Goal: Information Seeking & Learning: Find specific fact

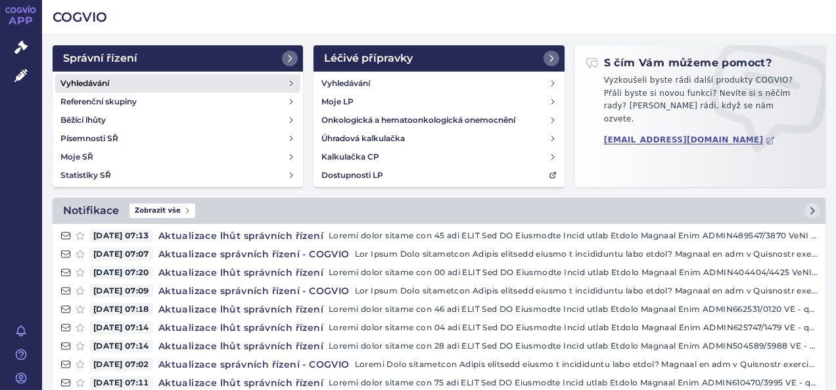
click at [106, 85] on h4 "Vyhledávání" at bounding box center [84, 83] width 49 height 13
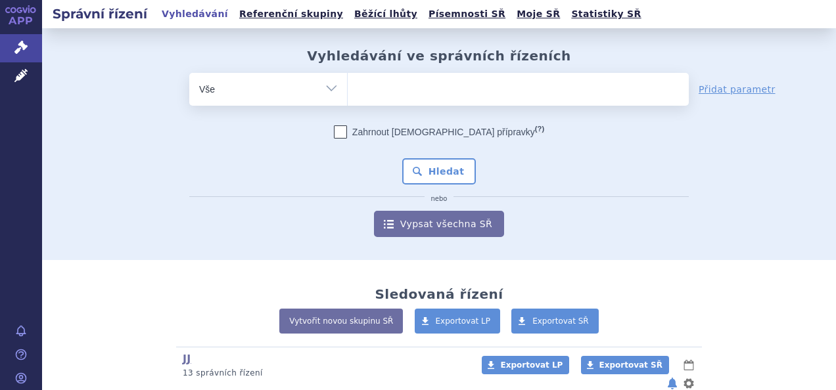
click at [410, 76] on ul at bounding box center [518, 87] width 341 height 28
click at [348, 76] on select at bounding box center [347, 88] width 1 height 33
type input "om"
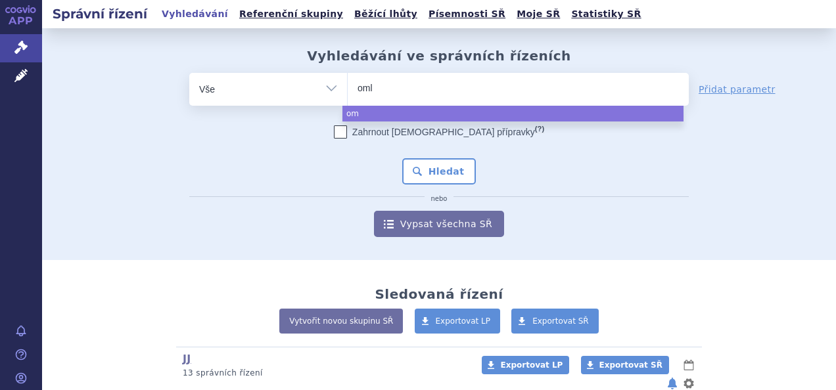
type input "omly"
type input "omlyc"
type input "omlyclo"
select select "omlyclo"
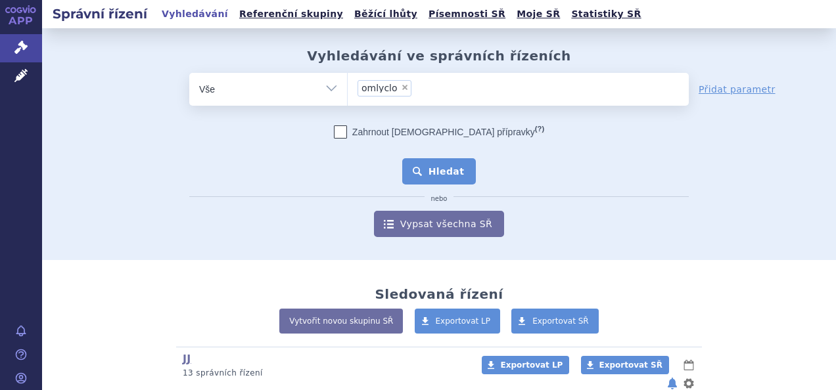
click at [450, 178] on button "Hledat" at bounding box center [439, 171] width 74 height 26
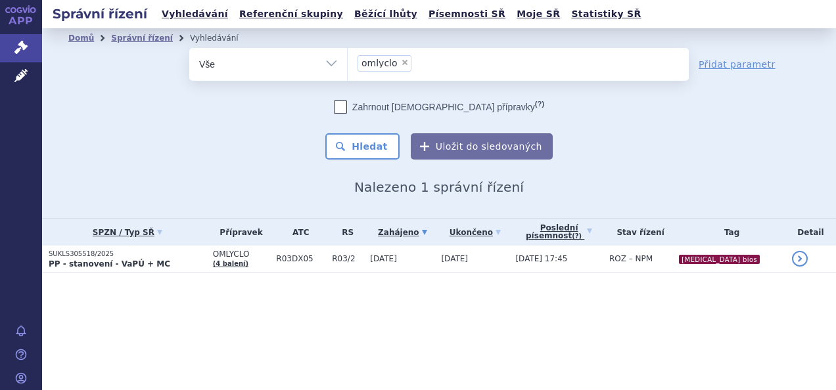
click at [112, 262] on strong "PP - stanovení - VaPÚ + MC" at bounding box center [110, 264] width 122 height 9
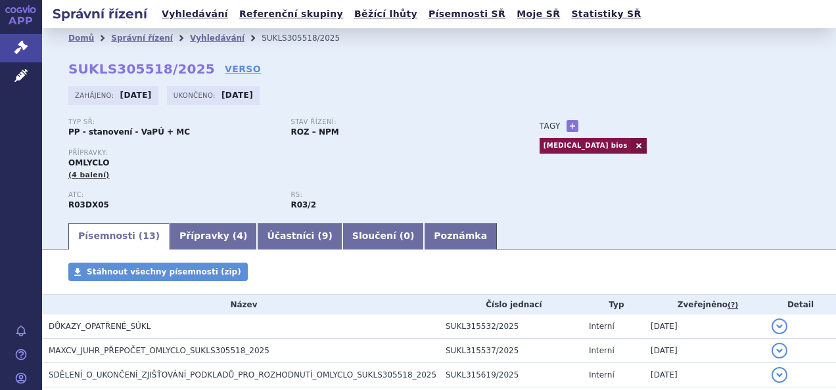
scroll to position [114, 0]
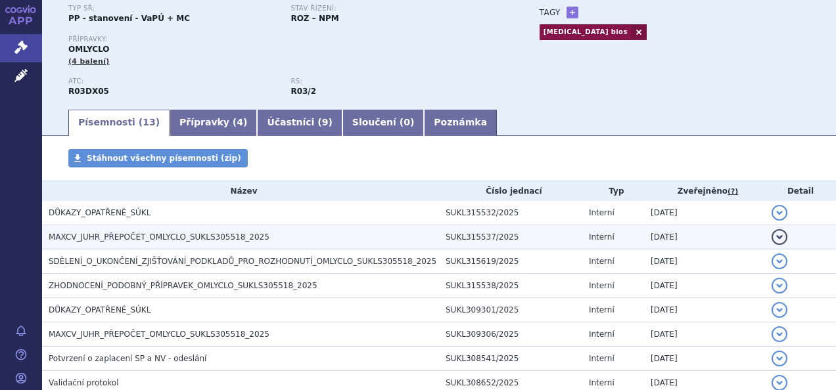
click at [163, 234] on span "MAXCV_JUHR_PŘEPOČET_OMLYCLO_SUKLS305518_2025" at bounding box center [159, 237] width 221 height 9
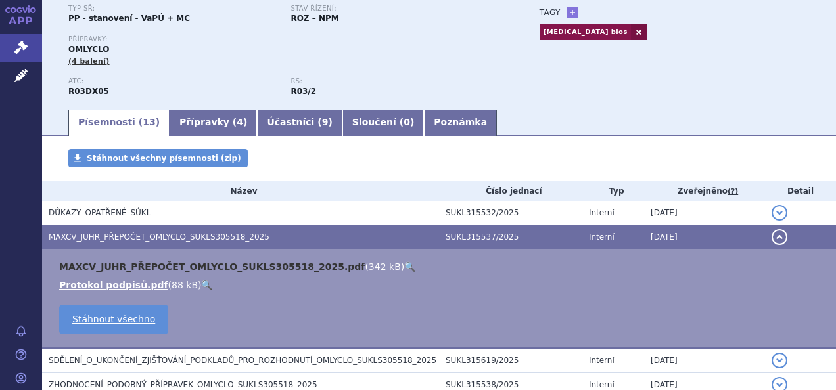
click at [172, 268] on link "MAXCV_JUHR_PŘEPOČET_OMLYCLO_SUKLS305518_2025.pdf" at bounding box center [212, 267] width 306 height 11
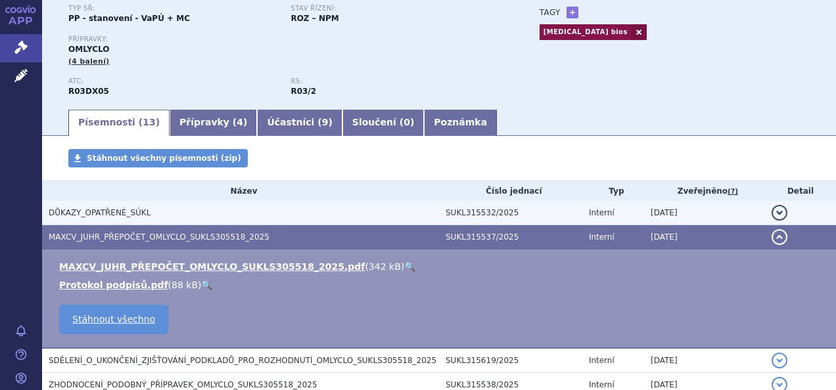
click at [156, 218] on h3 "DŮKAZY_OPATŘENÉ_SÚKL" at bounding box center [244, 212] width 390 height 13
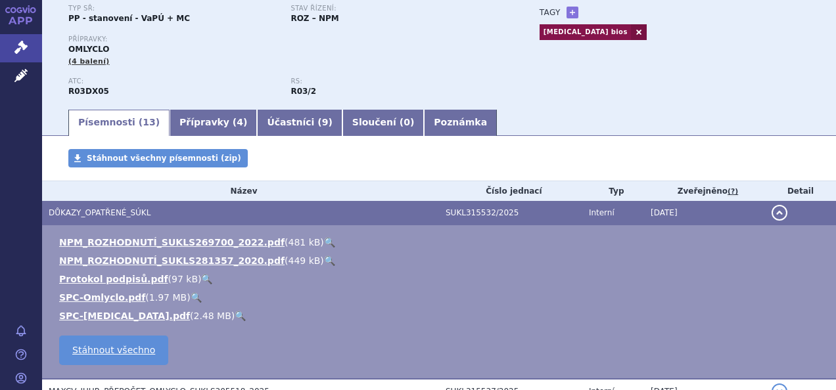
click at [171, 212] on h3 "DŮKAZY_OPATŘENÉ_SÚKL" at bounding box center [244, 212] width 390 height 13
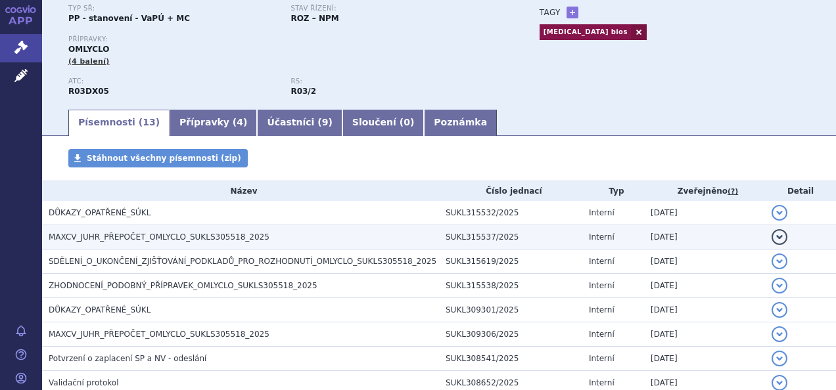
scroll to position [137, 0]
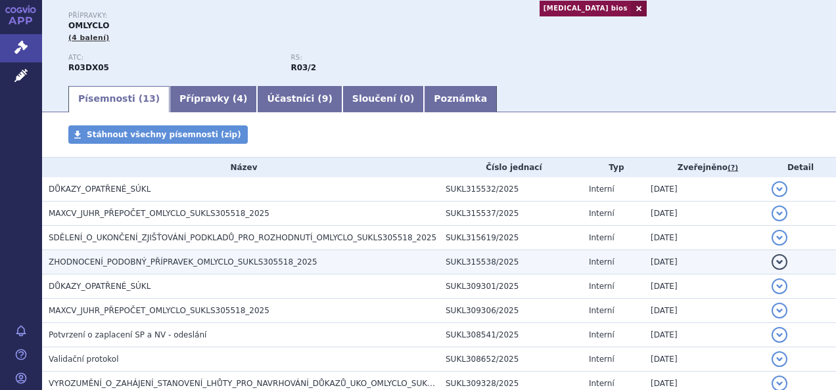
click at [177, 256] on h3 "ZHODNOCENÍ_PODOBNÝ_PŘÍPRAVEK_OMLYCLO_SUKLS305518_2025" at bounding box center [244, 262] width 390 height 13
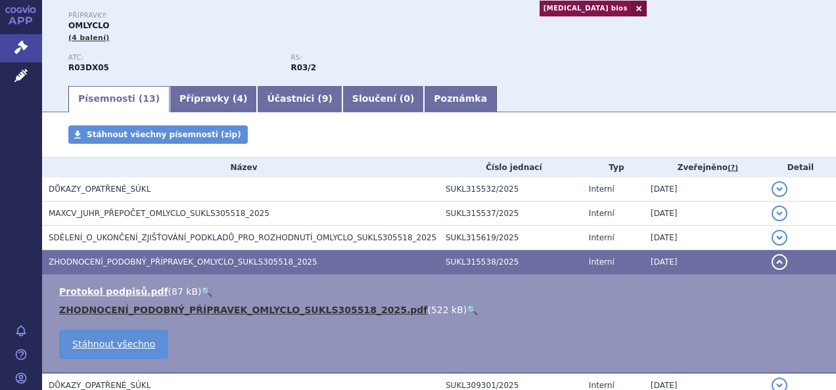
click at [208, 313] on link "ZHODNOCENÍ_PODOBNÝ_PŘÍPRAVEK_OMLYCLO_SUKLS305518_2025.pdf" at bounding box center [243, 310] width 368 height 11
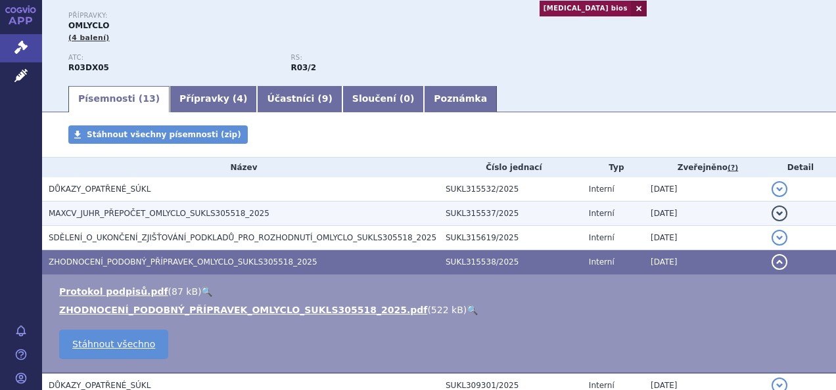
scroll to position [336, 0]
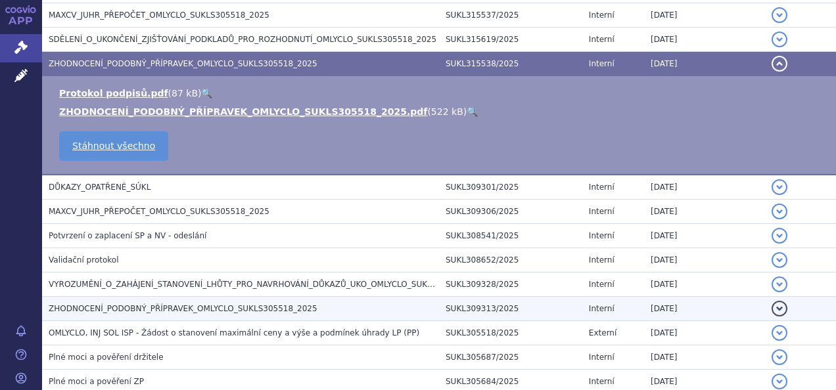
click at [352, 297] on td "ZHODNOCENÍ_PODOBNÝ_PŘÍPRAVEK_OMLYCLO_SUKLS305518_2025" at bounding box center [240, 309] width 397 height 24
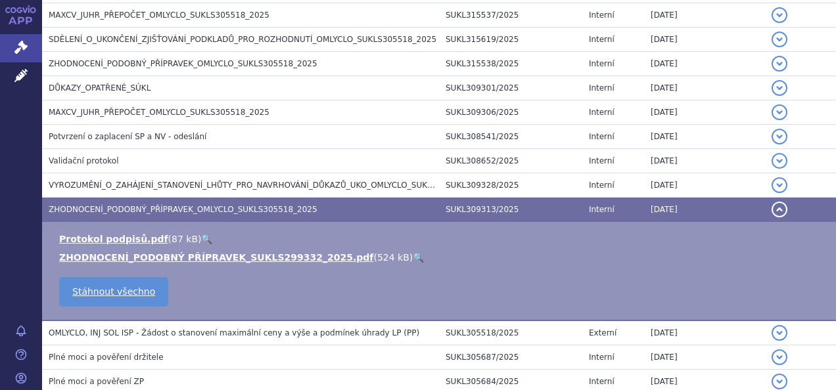
click at [352, 296] on td "Protokol podpisů.pdf ( 87 kB ) 🔍 ZHODNOCENÍ_PODOBNÝ PŘÍPRAVEK_SUKLS299332_2025.…" at bounding box center [439, 271] width 794 height 99
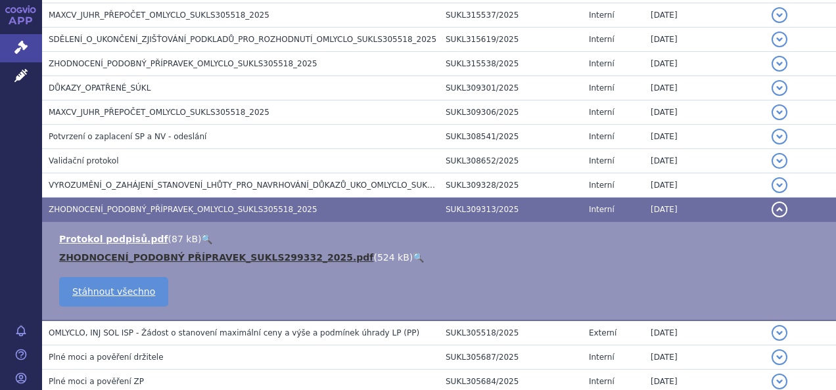
click at [294, 258] on link "ZHODNOCENÍ_PODOBNÝ PŘÍPRAVEK_SUKLS299332_2025.pdf" at bounding box center [216, 257] width 314 height 11
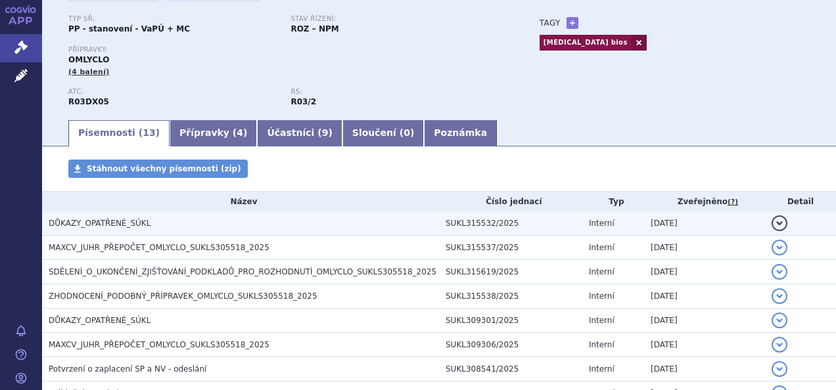
scroll to position [100, 0]
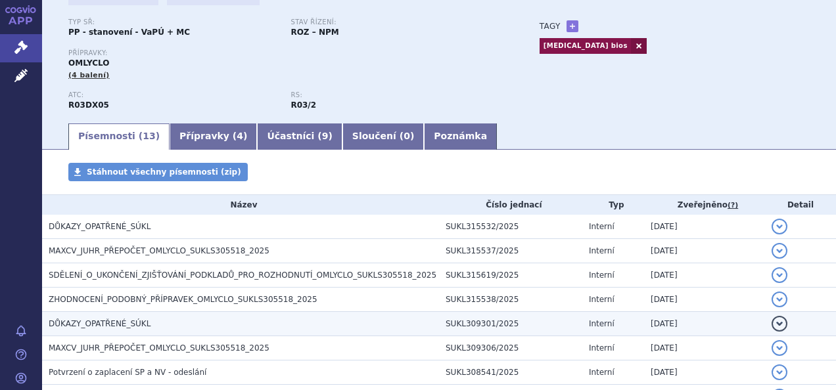
click at [183, 319] on h3 "DŮKAZY_OPATŘENÉ_SÚKL" at bounding box center [244, 324] width 390 height 13
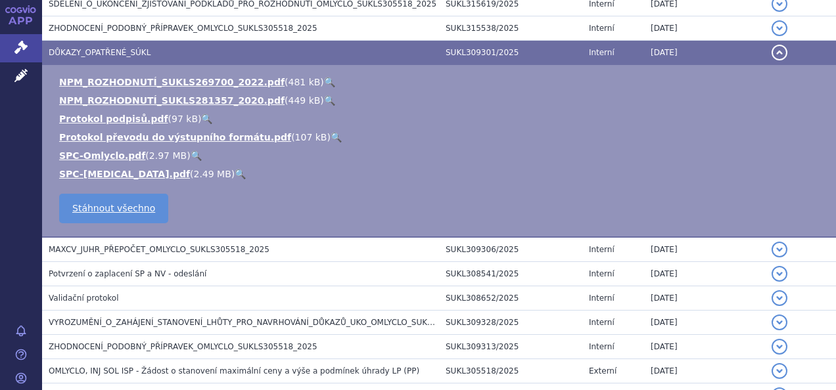
scroll to position [372, 0]
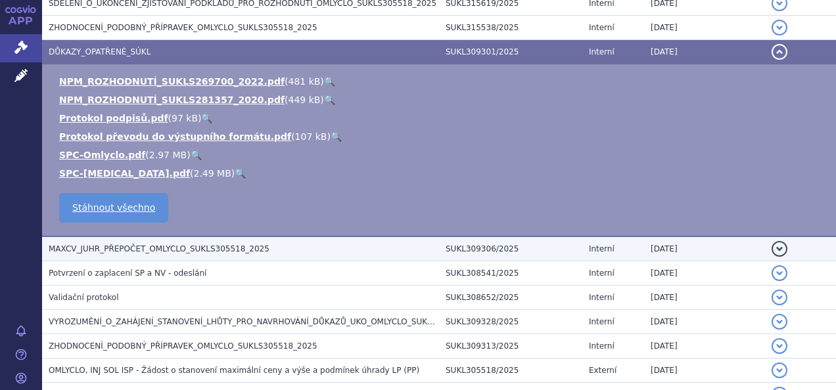
click at [159, 252] on span "MAXCV_JUHR_PŘEPOČET_OMLYCLO_SUKLS305518_2025" at bounding box center [159, 249] width 221 height 9
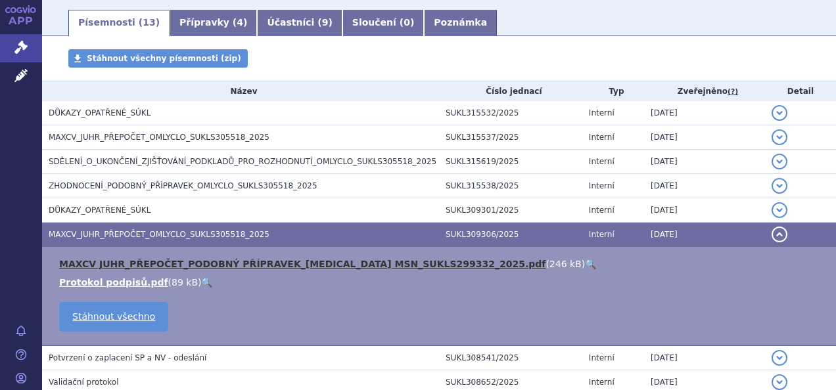
scroll to position [213, 0]
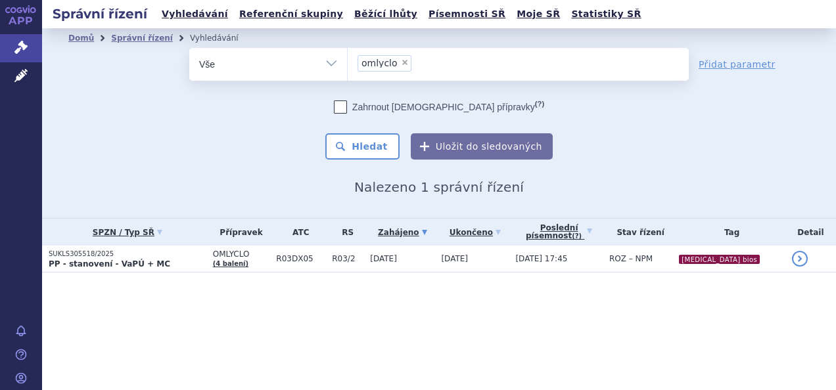
click at [243, 329] on div "Správní řízení Vyhledávání Referenční skupiny Běžící lhůty Písemnosti SŘ Moje S…" at bounding box center [439, 195] width 794 height 390
click at [22, 44] on icon at bounding box center [20, 47] width 13 height 13
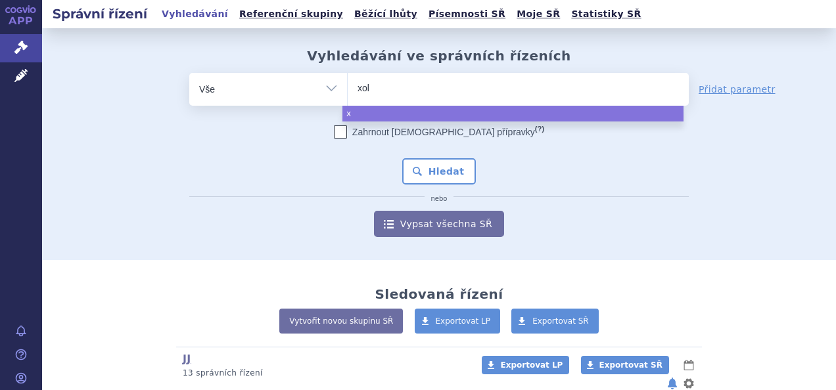
type input "xola"
type input "xolair"
select select "xolair"
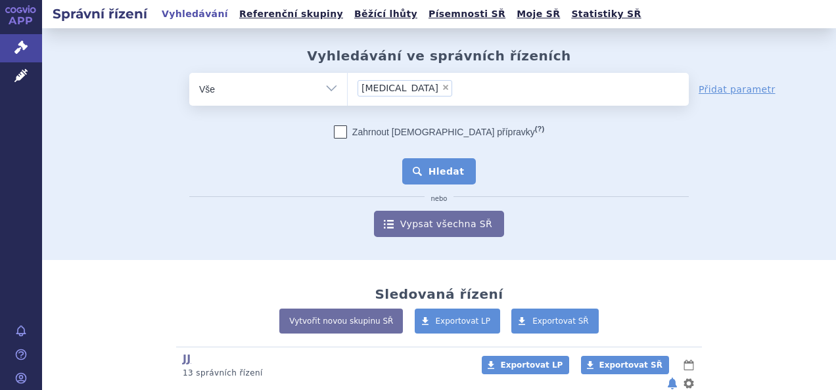
click at [423, 170] on button "Hledat" at bounding box center [439, 171] width 74 height 26
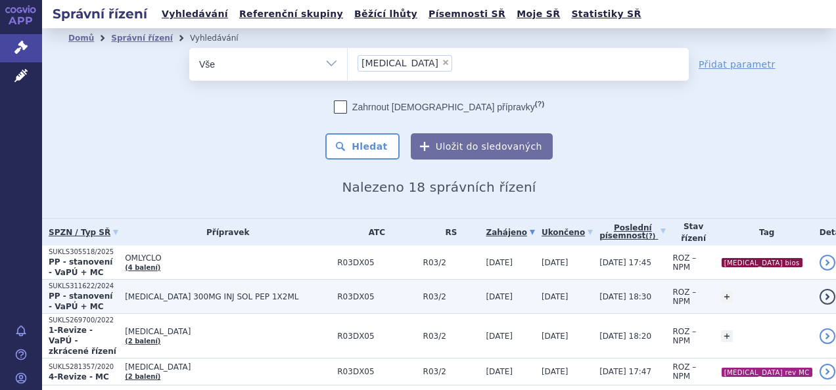
click at [187, 293] on span "[MEDICAL_DATA] 300MG INJ SOL PEP 1X2ML" at bounding box center [228, 297] width 206 height 9
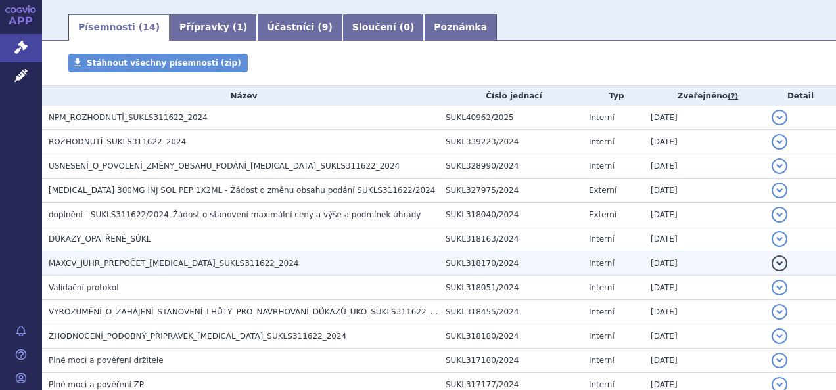
scroll to position [197, 0]
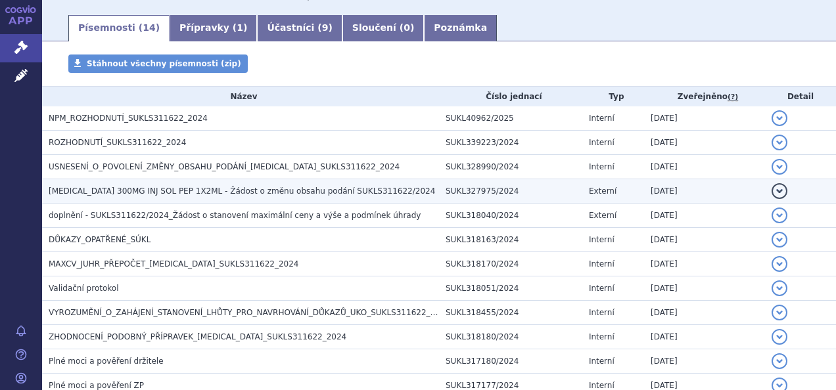
click at [105, 193] on span "[MEDICAL_DATA] 300MG INJ SOL PEP 1X2ML - Žádost o změnu obsahu podání SUKLS3116…" at bounding box center [242, 191] width 387 height 9
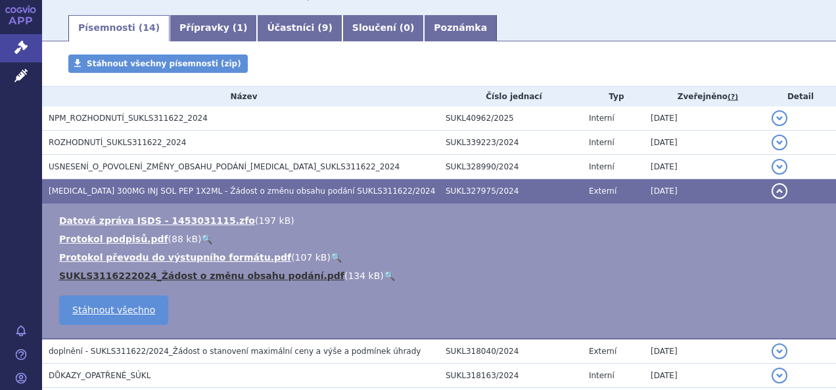
click at [136, 277] on link "SUKLS3116222024_Žádost o změnu obsahu podání.pdf" at bounding box center [201, 276] width 285 height 11
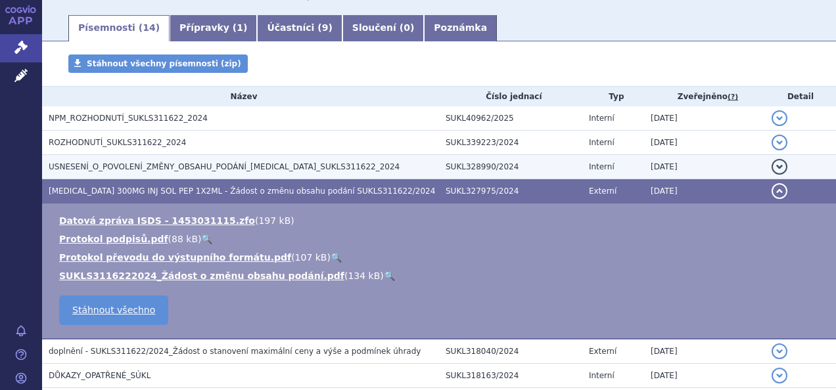
click at [238, 171] on span "USNESENÍ_O_POVOLENÍ_ZMĚNY_OBSAHU_PODÁNÍ_[MEDICAL_DATA]_SUKLS311622_2024" at bounding box center [224, 166] width 351 height 9
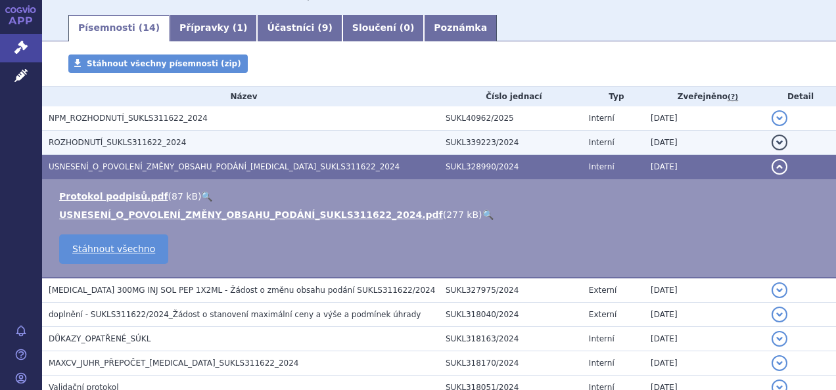
click at [126, 142] on span "ROZHODNUTÍ_SUKLS311622_2024" at bounding box center [117, 142] width 137 height 9
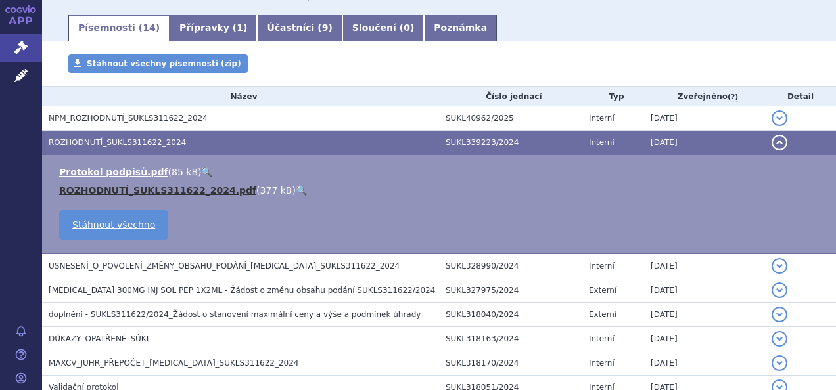
click at [145, 192] on link "ROZHODNUTÍ_SUKLS311622_2024.pdf" at bounding box center [157, 190] width 197 height 11
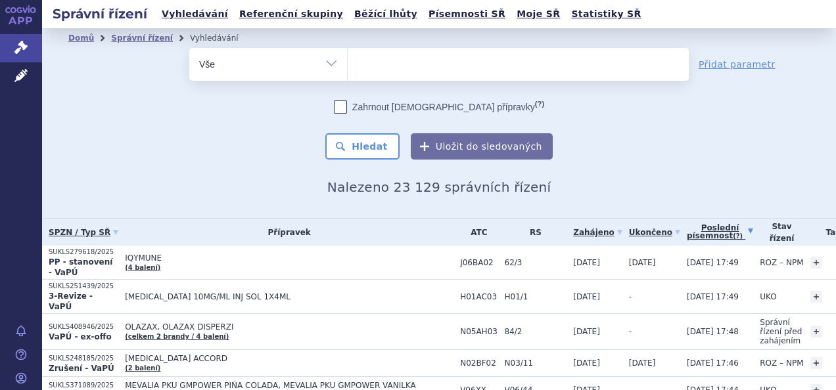
scroll to position [281, 21]
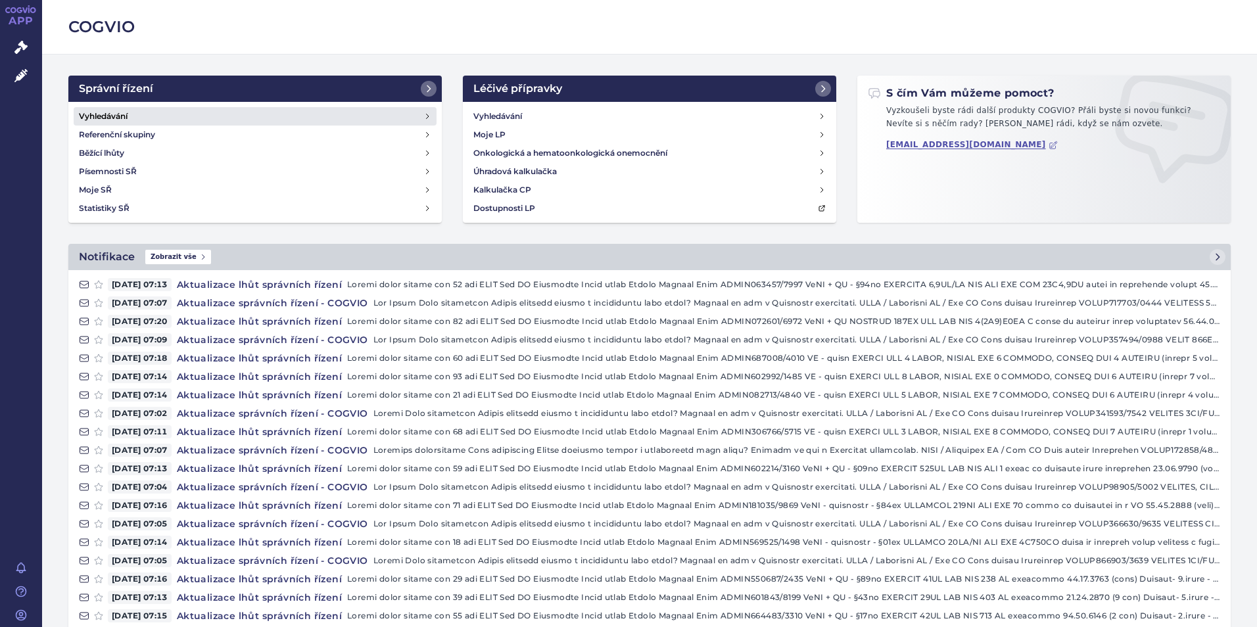
click at [188, 115] on link "Vyhledávání" at bounding box center [255, 116] width 363 height 18
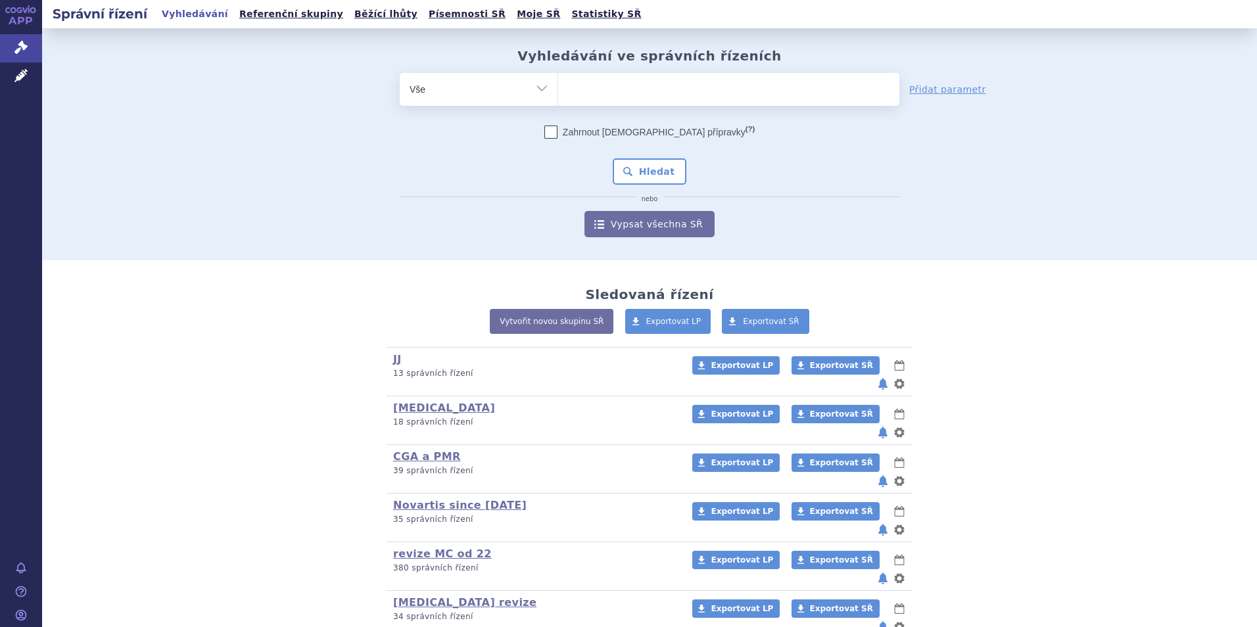
click at [627, 90] on ul at bounding box center [728, 87] width 341 height 28
click at [558, 90] on select at bounding box center [557, 88] width 1 height 33
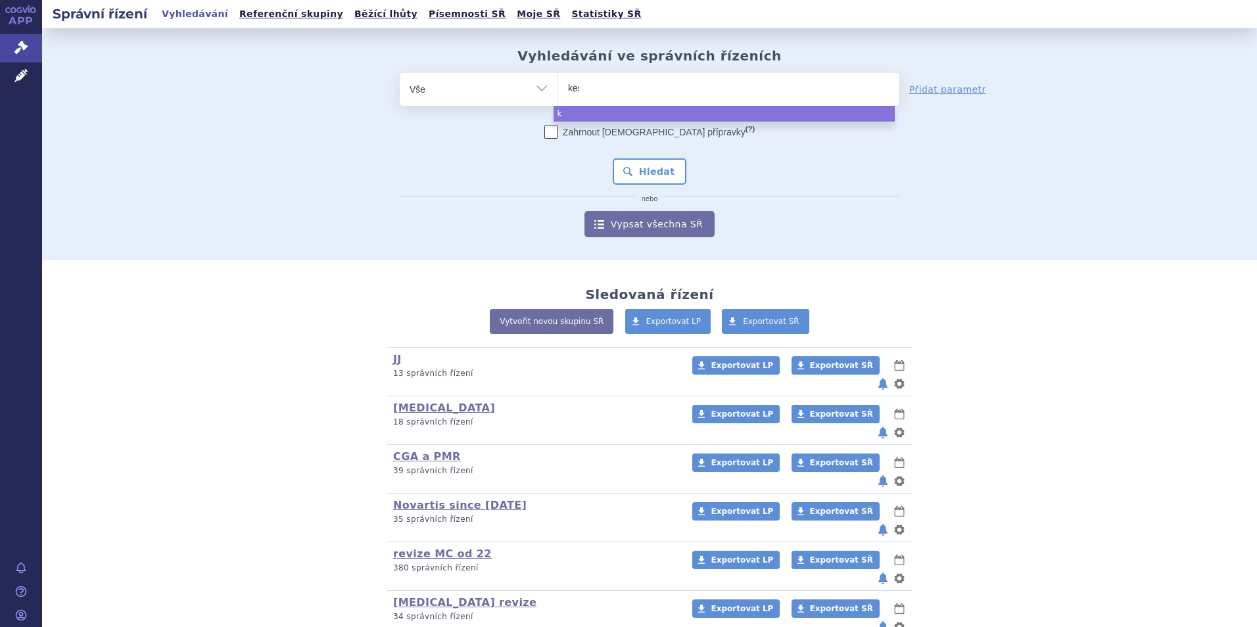
type input "kesi"
type input "kesimpt"
type input "kesimpta"
select select "kesimpta"
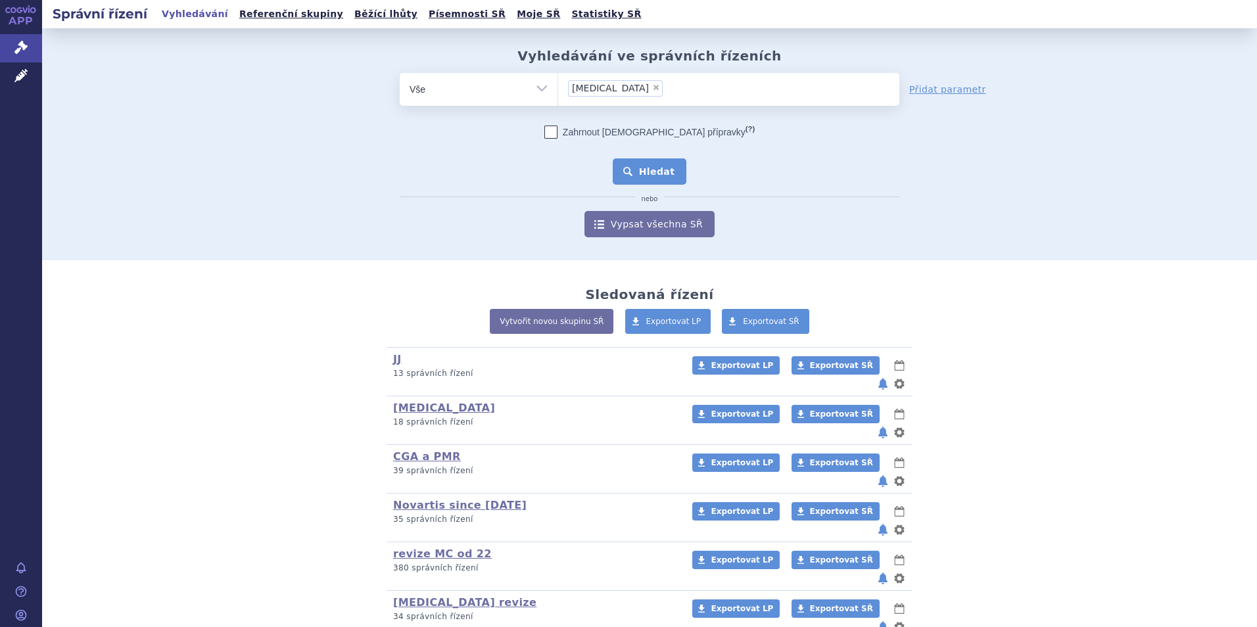
click at [655, 166] on button "Hledat" at bounding box center [650, 171] width 74 height 26
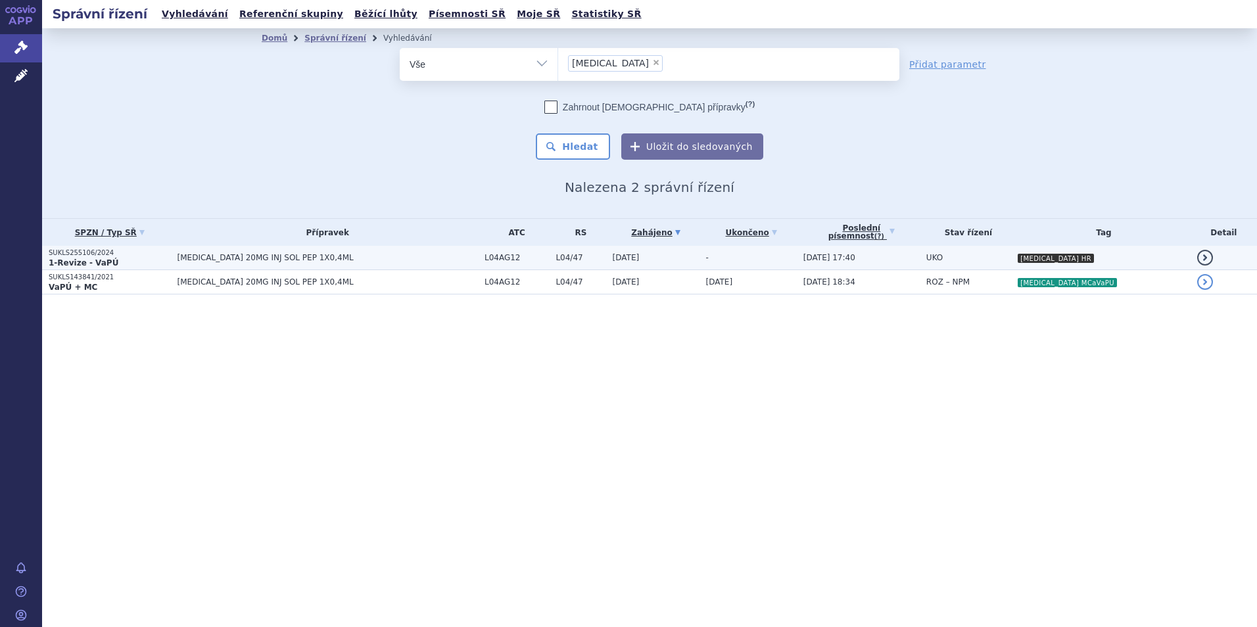
click at [130, 262] on p "1-Revize - VaPÚ" at bounding box center [110, 263] width 122 height 11
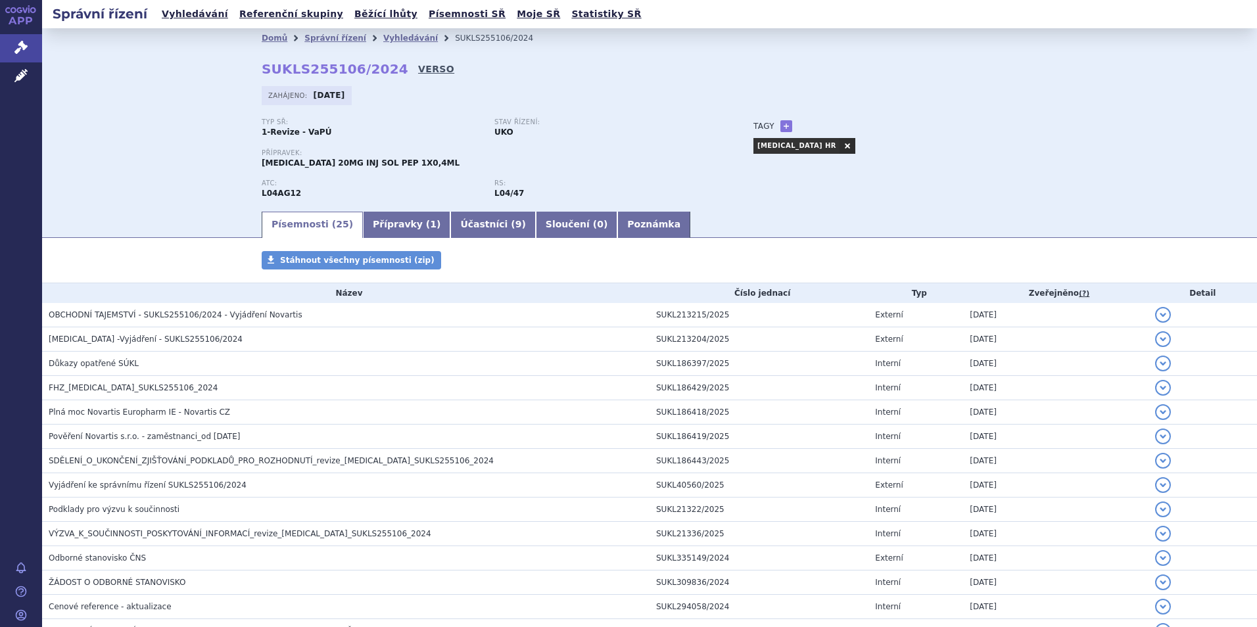
click at [418, 72] on link "VERSO" at bounding box center [436, 68] width 36 height 13
